Goal: Information Seeking & Learning: Learn about a topic

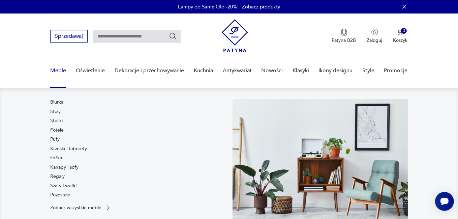
click at [59, 72] on link "Meble" at bounding box center [58, 71] width 16 height 26
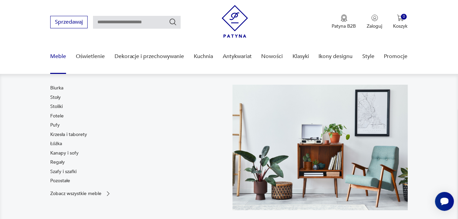
click at [58, 115] on link "Fotele" at bounding box center [56, 116] width 13 height 7
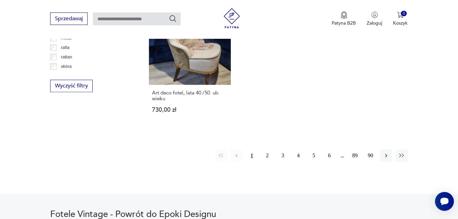
scroll to position [1037, 0]
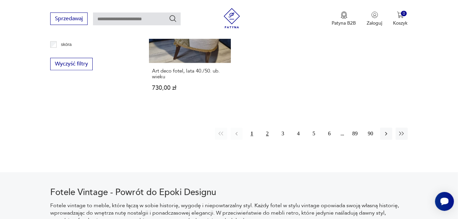
click at [266, 127] on button "2" at bounding box center [268, 133] width 12 height 12
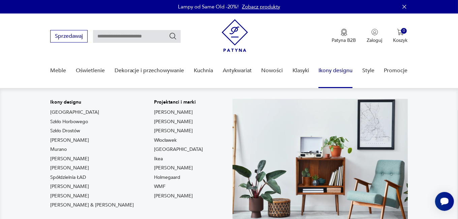
click at [330, 68] on link "Ikony designu" at bounding box center [336, 71] width 34 height 26
click at [74, 169] on link "[PERSON_NAME]" at bounding box center [69, 168] width 39 height 7
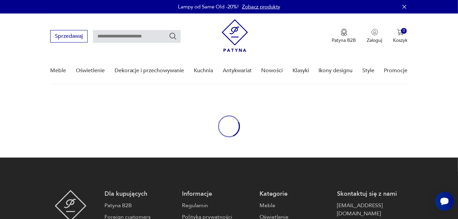
type input "*****"
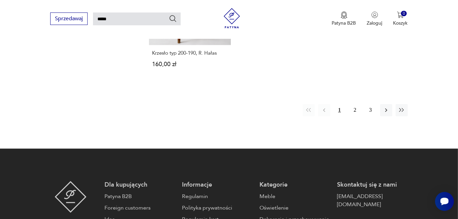
scroll to position [884, 0]
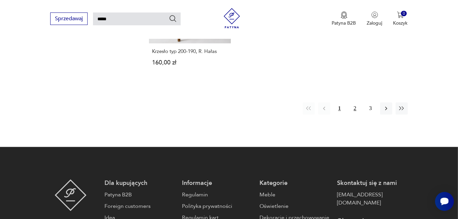
click at [354, 102] on button "2" at bounding box center [355, 108] width 12 height 12
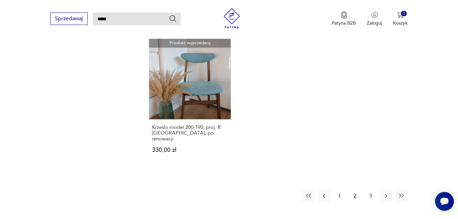
scroll to position [790, 0]
